Goal: Task Accomplishment & Management: Manage account settings

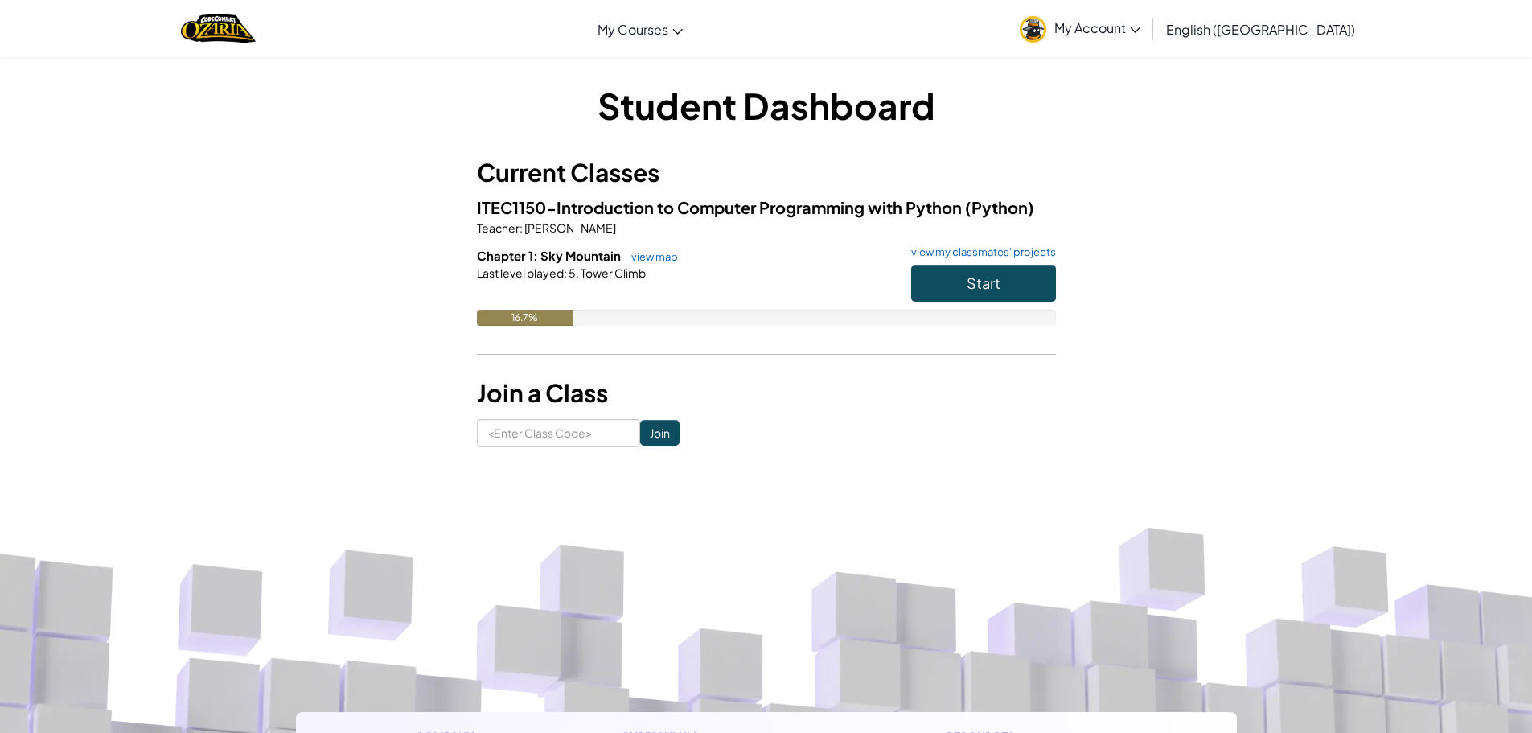
click at [1148, 10] on link "My Account" at bounding box center [1080, 28] width 137 height 51
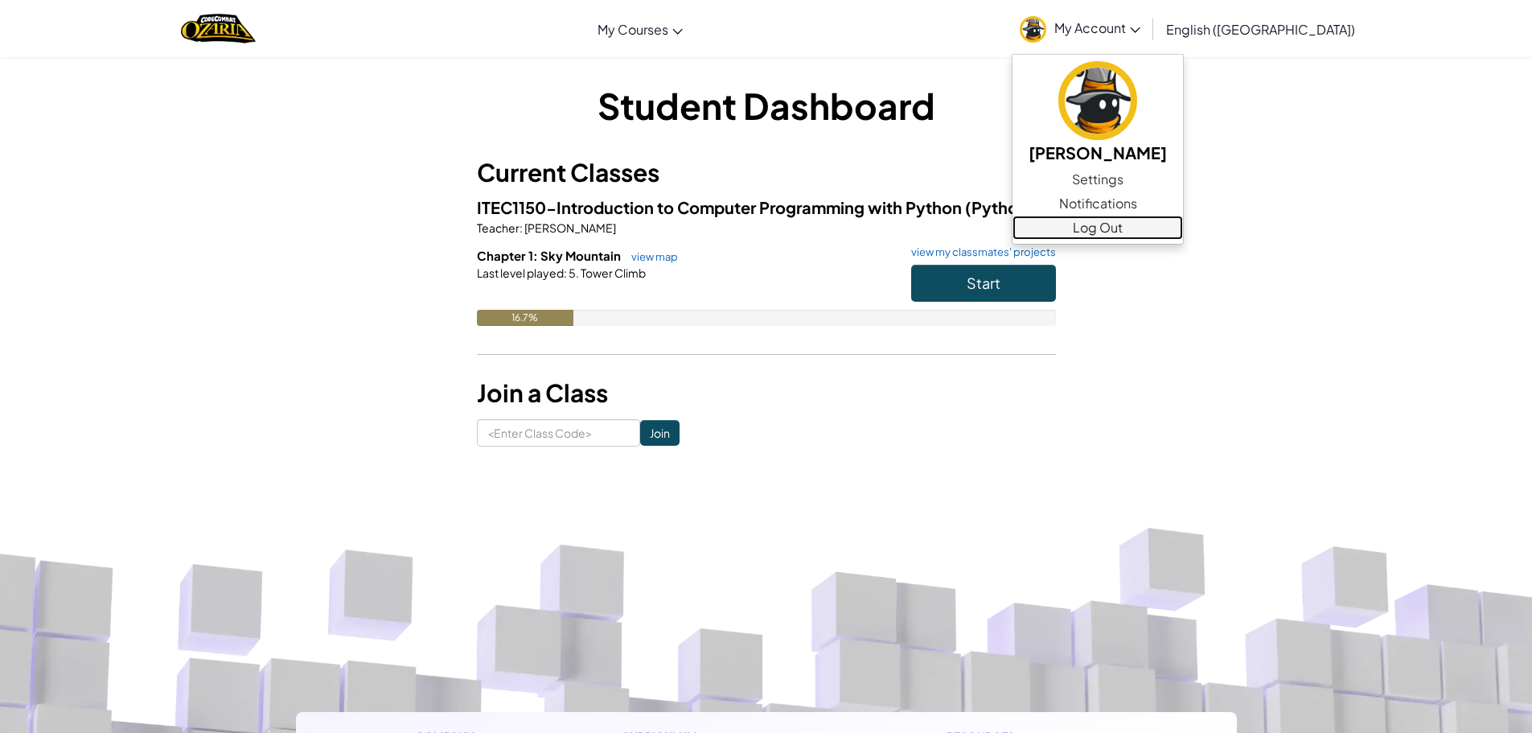
click at [1183, 221] on link "Log Out" at bounding box center [1097, 228] width 170 height 24
